Goal: Task Accomplishment & Management: Manage account settings

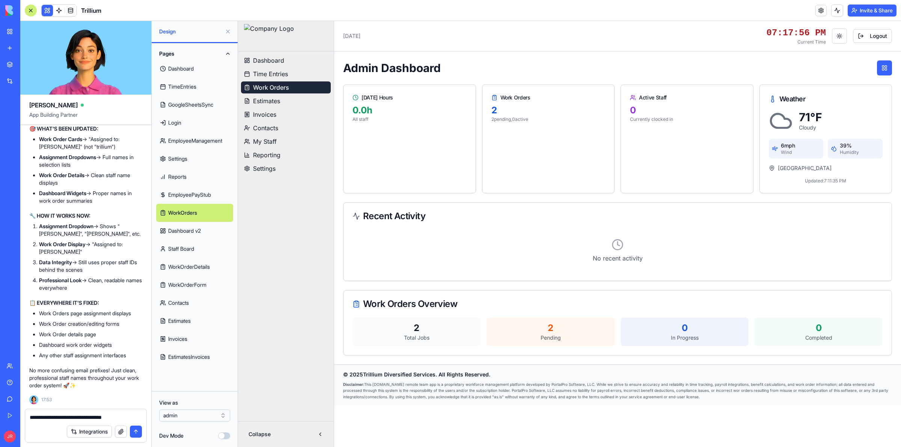
scroll to position [240381, 0]
click at [284, 104] on link "Estimates" at bounding box center [286, 101] width 90 height 12
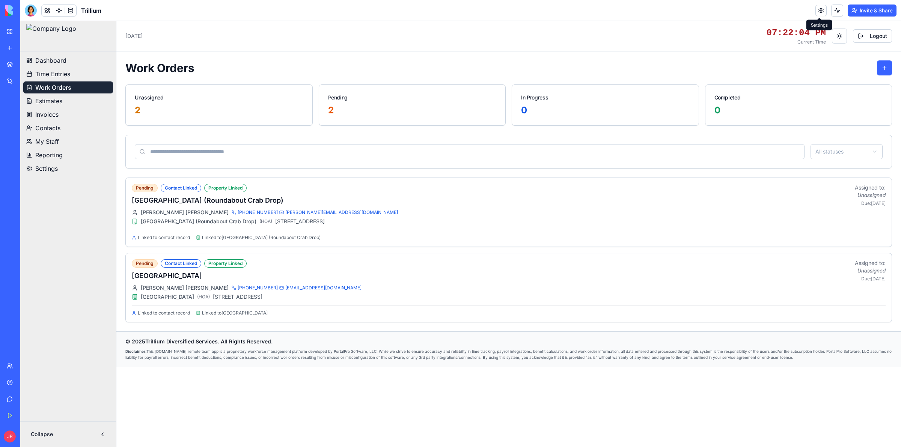
click at [821, 13] on link at bounding box center [821, 10] width 11 height 11
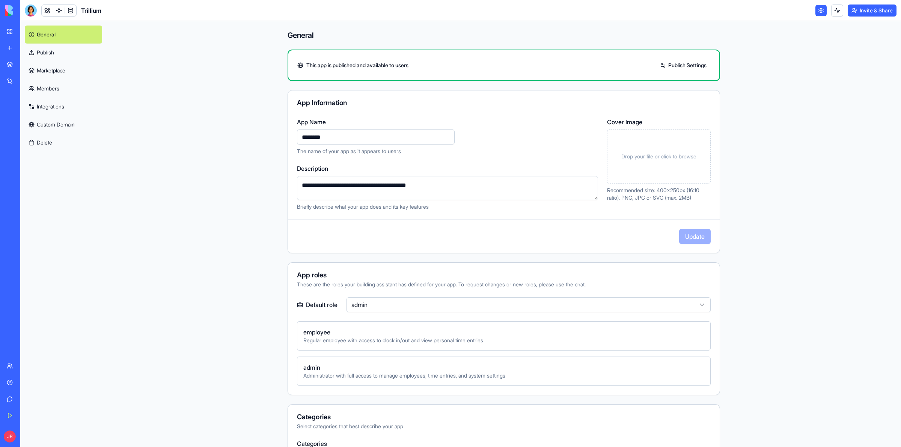
click at [62, 91] on link "Members" at bounding box center [63, 89] width 77 height 18
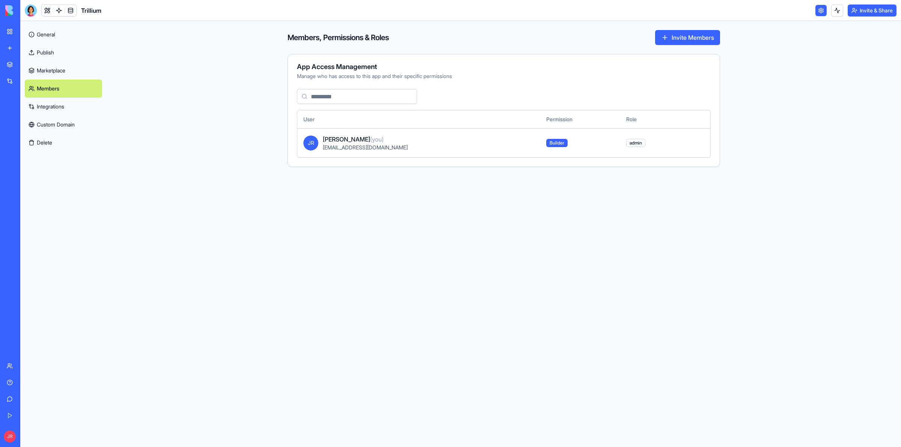
click at [688, 30] on button "Invite Members" at bounding box center [687, 37] width 65 height 15
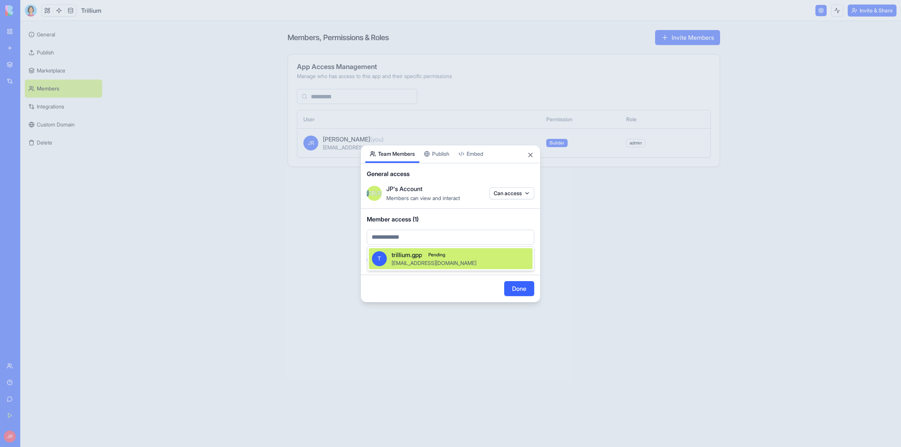
click at [419, 242] on body "BETA My Workspace New app Marketplace Integrations Recent PRG Educational Subst…" at bounding box center [450, 223] width 901 height 447
click at [447, 256] on span "Pending" at bounding box center [437, 255] width 24 height 8
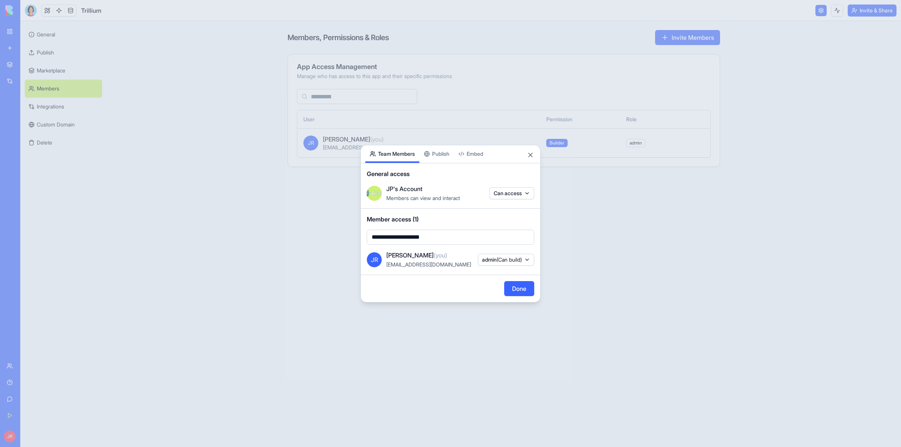
type input "**********"
click at [471, 153] on button "Embed" at bounding box center [471, 154] width 34 height 18
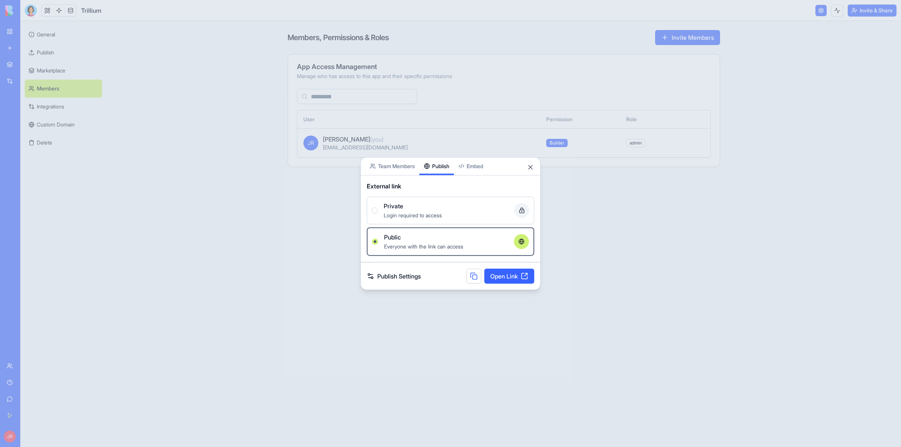
click at [438, 157] on button "Publish" at bounding box center [437, 166] width 35 height 18
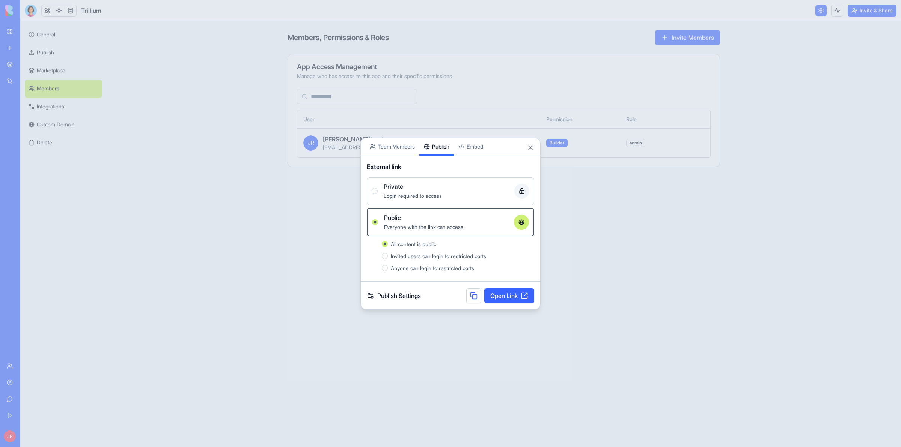
click at [466, 266] on span "Anyone can login to restricted parts" at bounding box center [432, 268] width 83 height 6
click at [388, 266] on button "Anyone can login to restricted parts" at bounding box center [385, 268] width 6 height 6
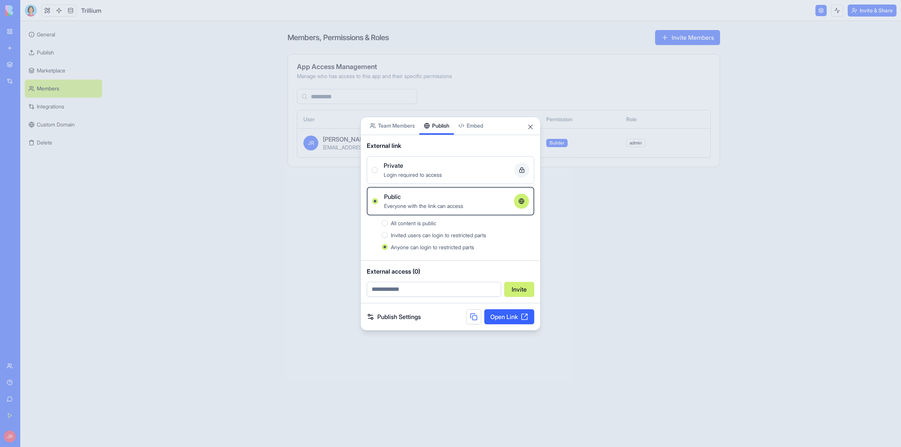
click at [432, 286] on input "email" at bounding box center [434, 289] width 134 height 15
type input "**********"
click at [430, 169] on div "Private" at bounding box center [446, 165] width 125 height 9
click at [378, 169] on button "Private Login required to access" at bounding box center [375, 170] width 6 height 6
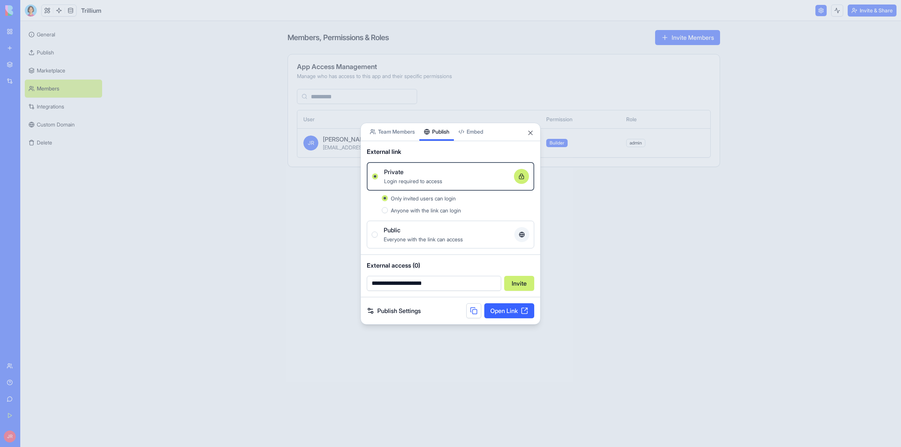
click at [519, 284] on button "Invite" at bounding box center [519, 283] width 30 height 15
click at [472, 311] on button at bounding box center [473, 310] width 15 height 15
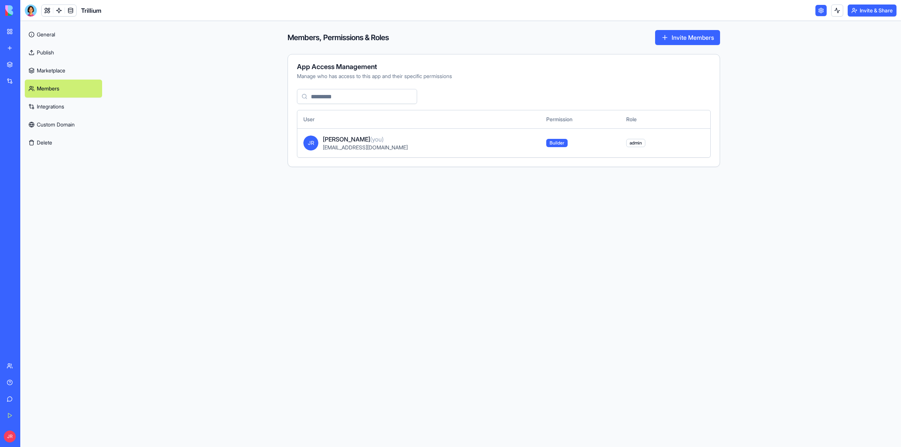
click at [669, 40] on button "Invite Members" at bounding box center [687, 37] width 65 height 15
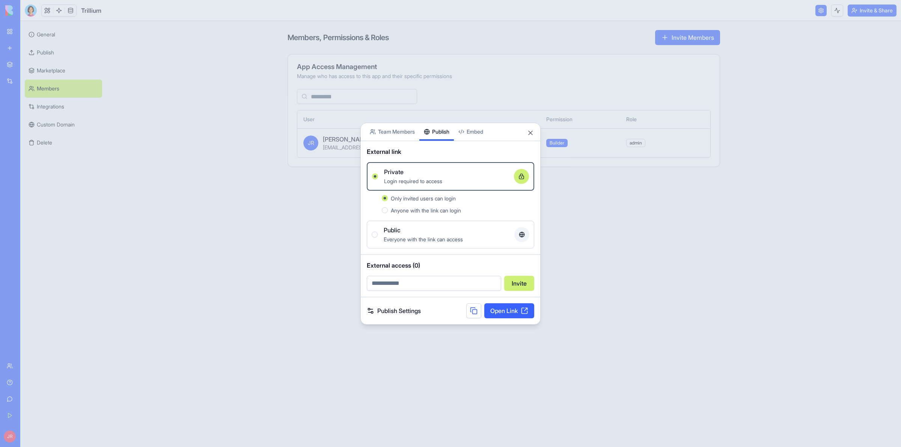
click at [429, 282] on input "email" at bounding box center [434, 283] width 134 height 15
type input "**********"
click at [519, 281] on button "Invite" at bounding box center [519, 283] width 30 height 15
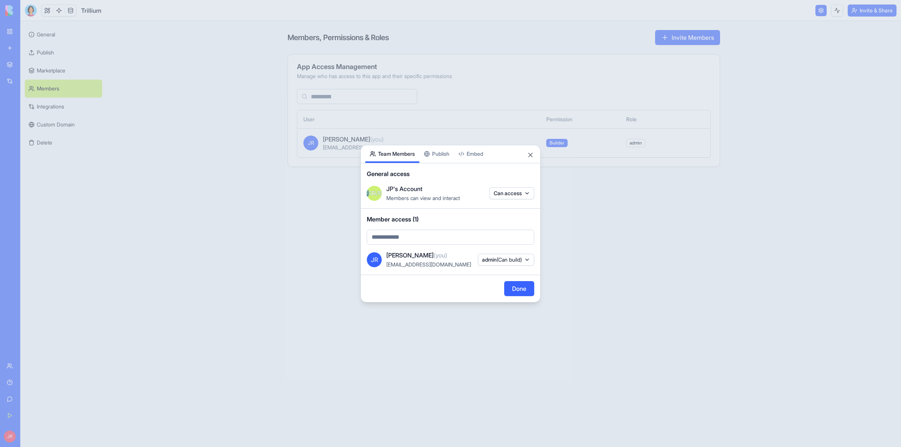
click at [396, 134] on body "BETA My Workspace New app Marketplace Integrations Recent PRG Educational Subst…" at bounding box center [450, 223] width 901 height 447
click at [415, 237] on body "BETA My Workspace New app Marketplace Integrations Recent PRG Educational Subst…" at bounding box center [450, 223] width 901 height 447
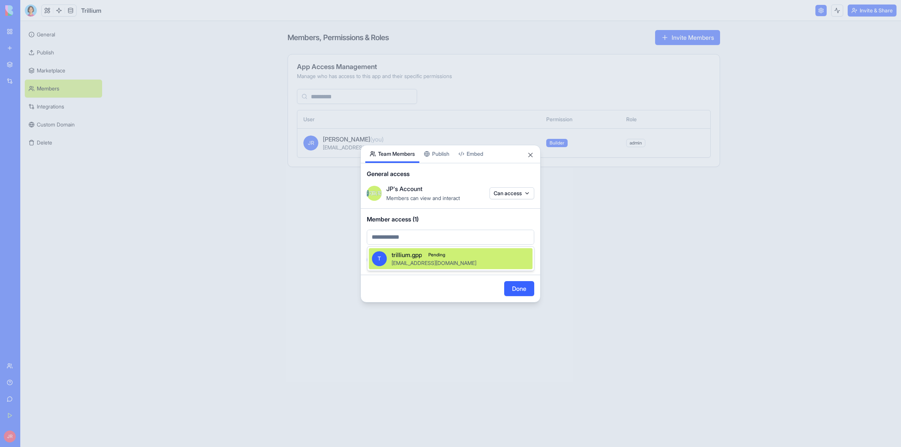
click at [409, 251] on span "trillium.gpp" at bounding box center [407, 255] width 30 height 9
click at [471, 352] on div at bounding box center [450, 223] width 901 height 447
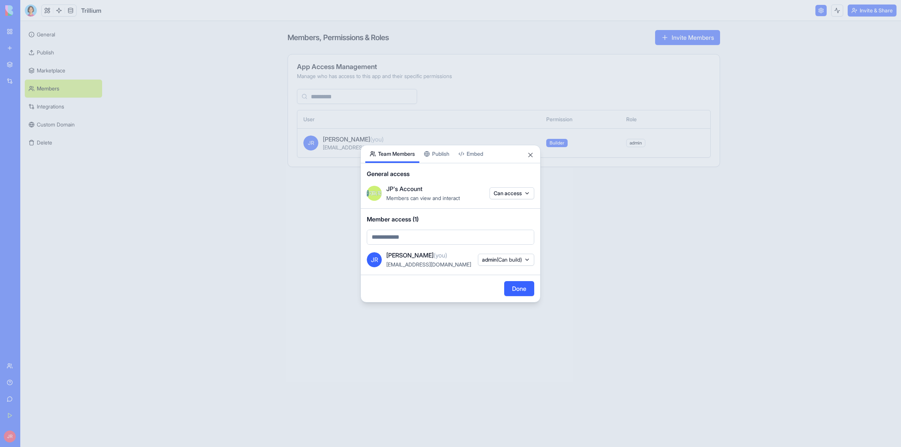
click at [169, 102] on div at bounding box center [450, 223] width 901 height 447
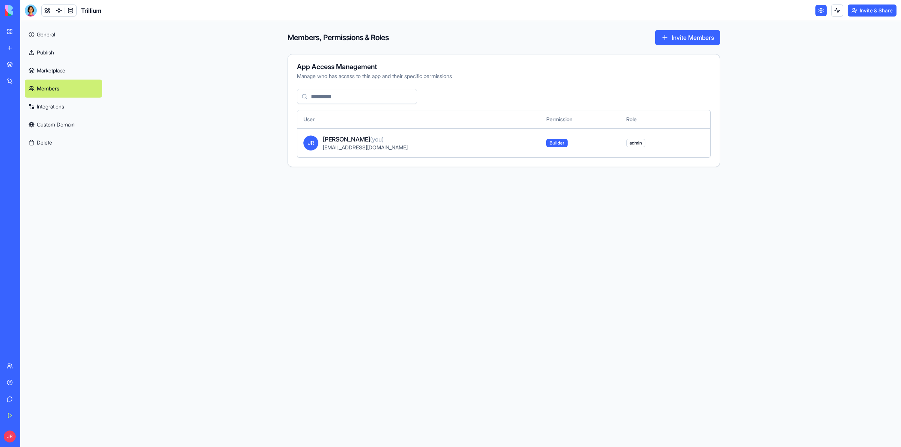
click at [55, 71] on link "Marketplace" at bounding box center [63, 71] width 77 height 18
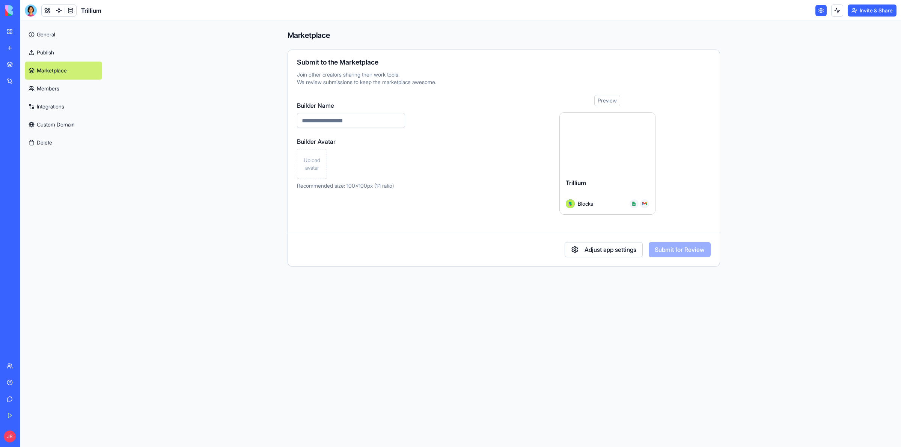
click at [54, 52] on link "Publish" at bounding box center [63, 53] width 77 height 18
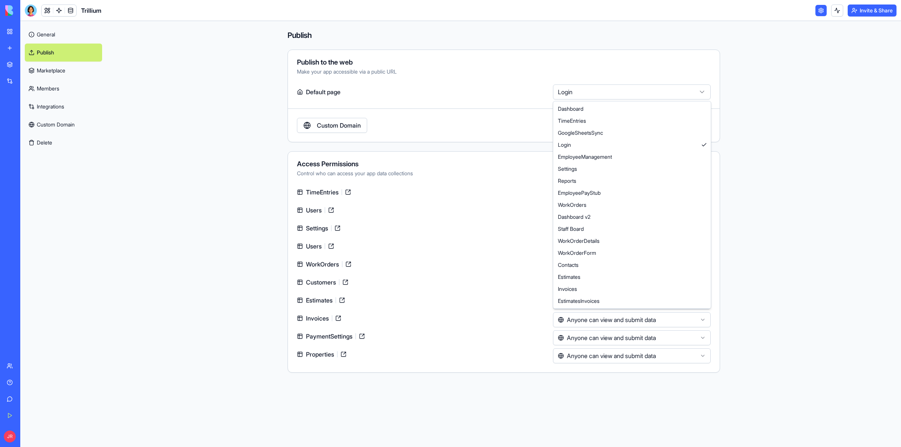
click at [643, 94] on html "**********" at bounding box center [450, 223] width 901 height 447
select select "**********"
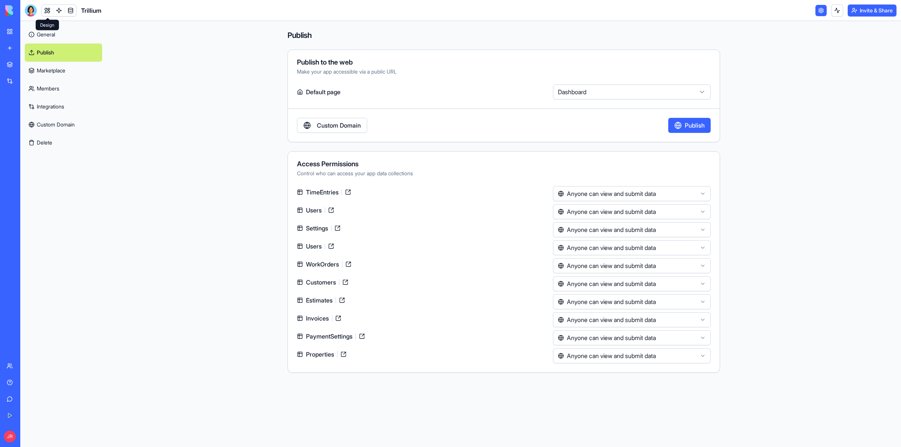
click at [49, 11] on link at bounding box center [47, 10] width 11 height 11
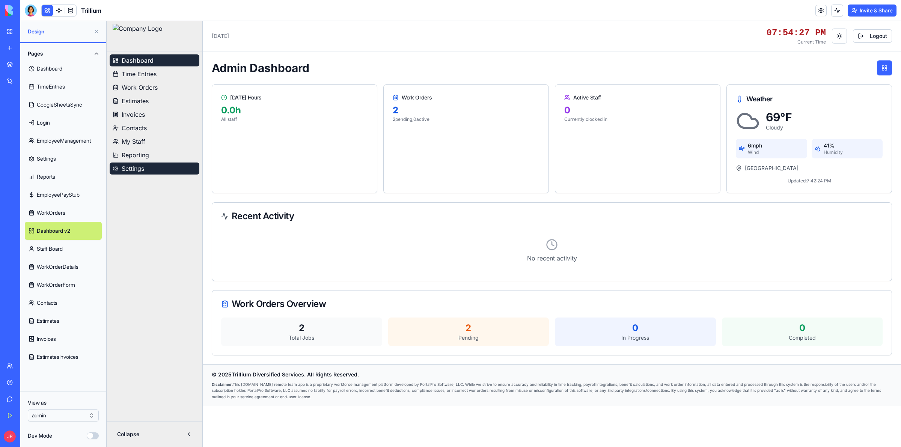
click at [140, 169] on span "Settings" at bounding box center [133, 168] width 23 height 9
click at [139, 169] on span "Settings" at bounding box center [133, 168] width 23 height 9
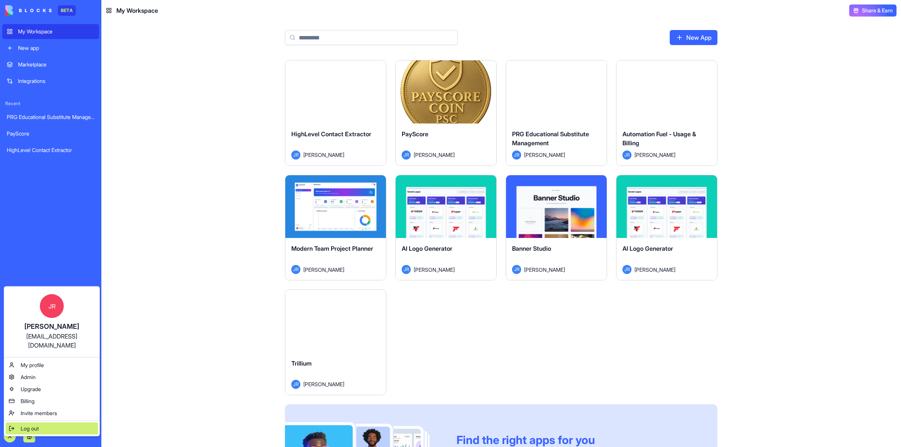
click at [49, 423] on div "Log out" at bounding box center [52, 429] width 92 height 12
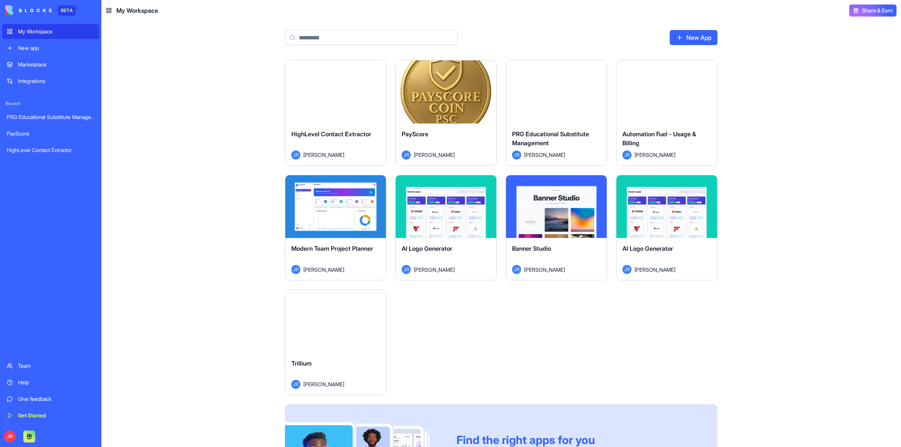
click at [341, 323] on button "Launch" at bounding box center [336, 321] width 56 height 15
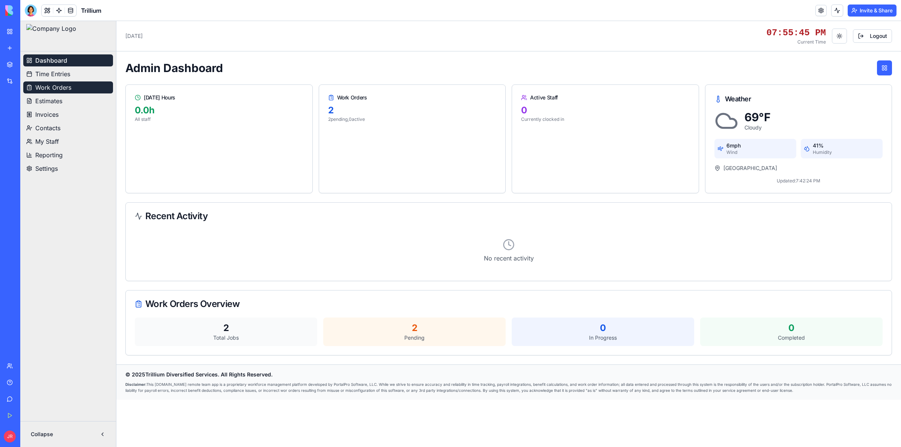
click at [81, 88] on link "Work Orders" at bounding box center [68, 88] width 90 height 12
click at [74, 88] on link "Work Orders" at bounding box center [68, 88] width 90 height 12
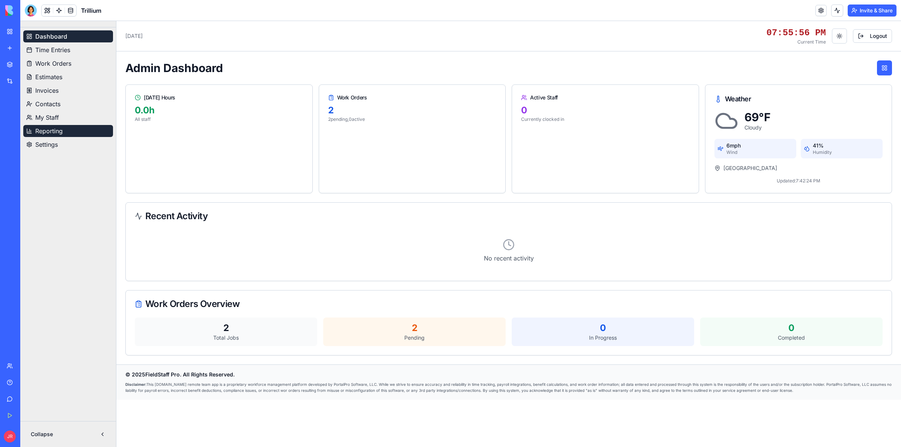
click at [61, 128] on span "Reporting" at bounding box center [48, 131] width 27 height 9
click at [56, 120] on span "My Staff" at bounding box center [47, 117] width 24 height 9
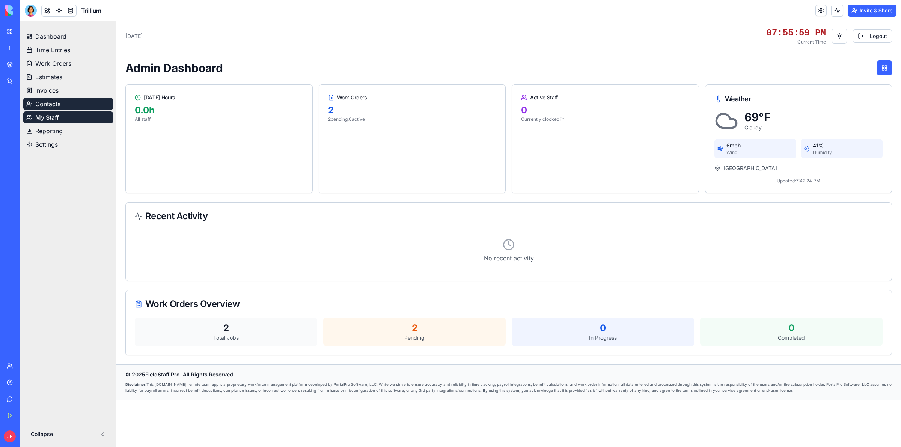
click at [53, 108] on span "Contacts" at bounding box center [47, 104] width 25 height 9
click at [55, 91] on span "Invoices" at bounding box center [46, 90] width 23 height 9
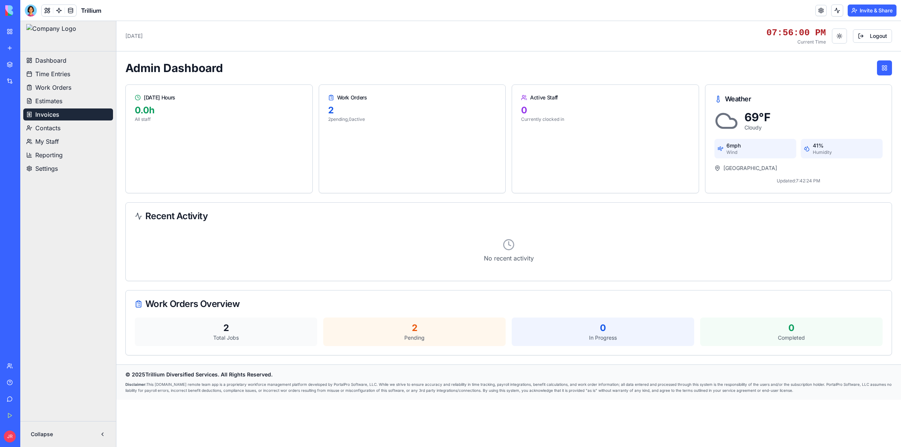
click at [55, 91] on span "Work Orders" at bounding box center [53, 87] width 36 height 9
